Goal: Task Accomplishment & Management: Use online tool/utility

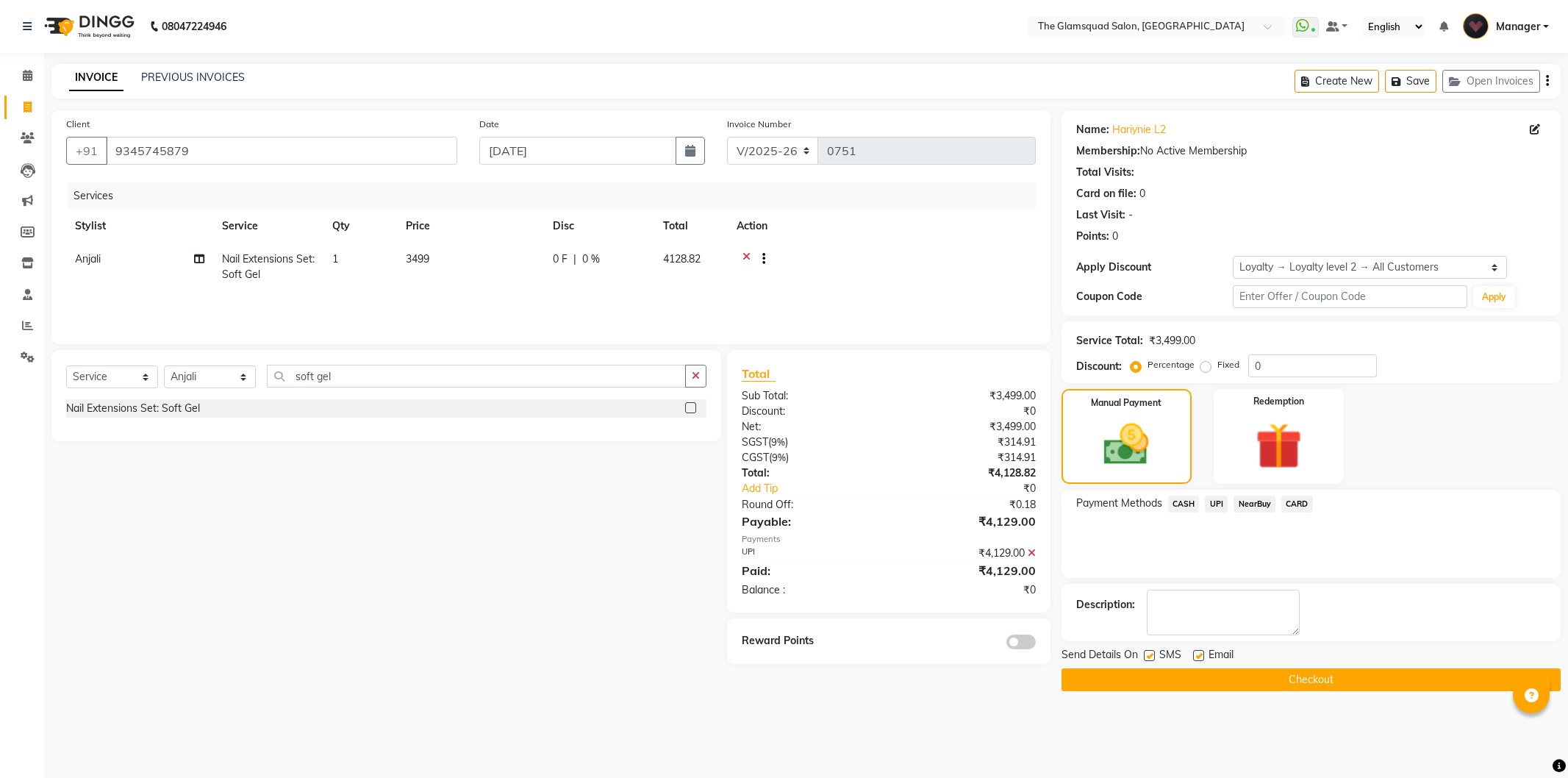
select select "5284"
select select "service"
select select "36096"
select select "1: Object"
click at [1184, 500] on span "CASH" at bounding box center [1184, 504] width 32 height 17
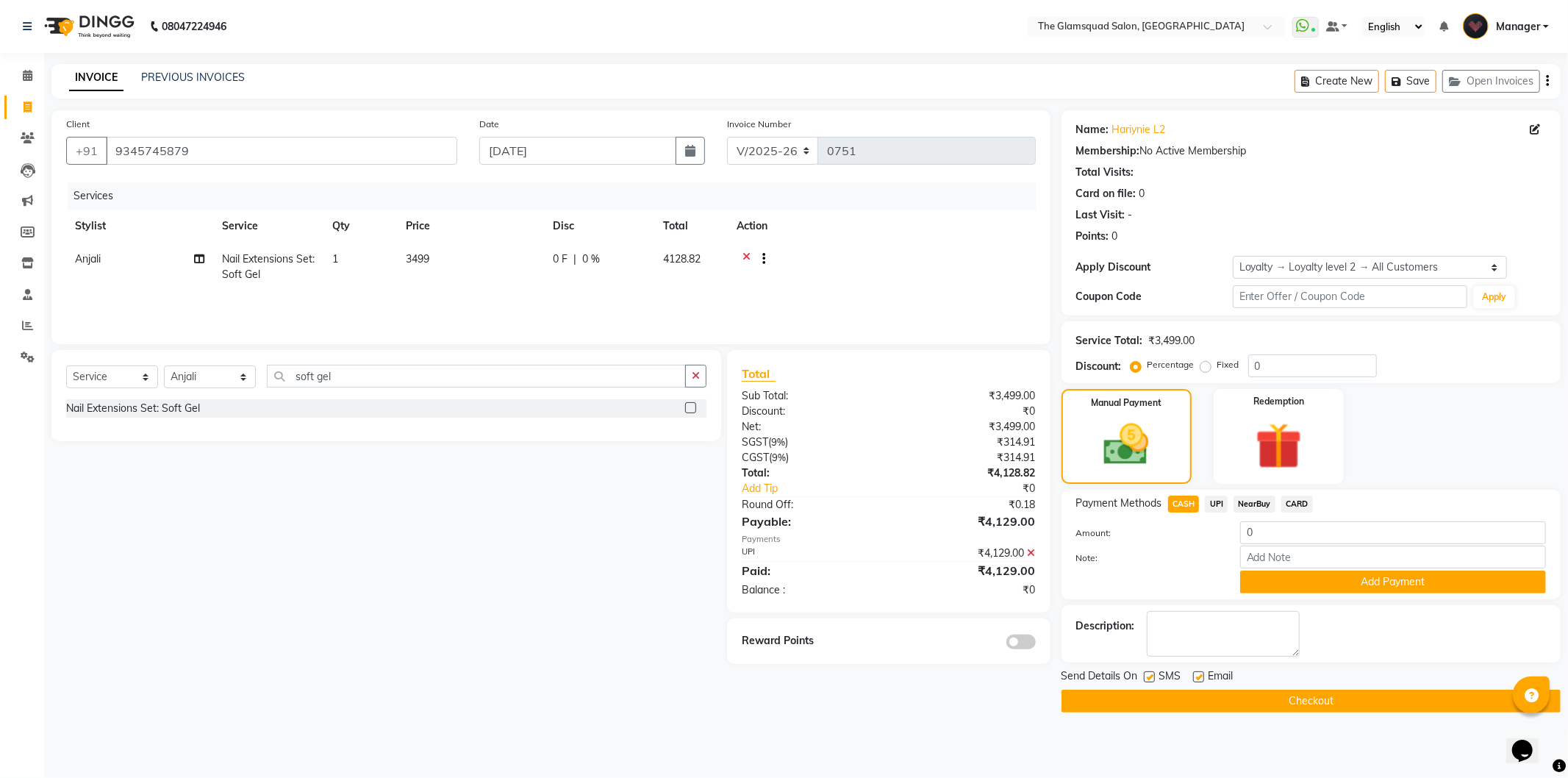
click at [1253, 702] on button "Checkout" at bounding box center [1311, 701] width 499 height 22
